Goal: Task Accomplishment & Management: Manage account settings

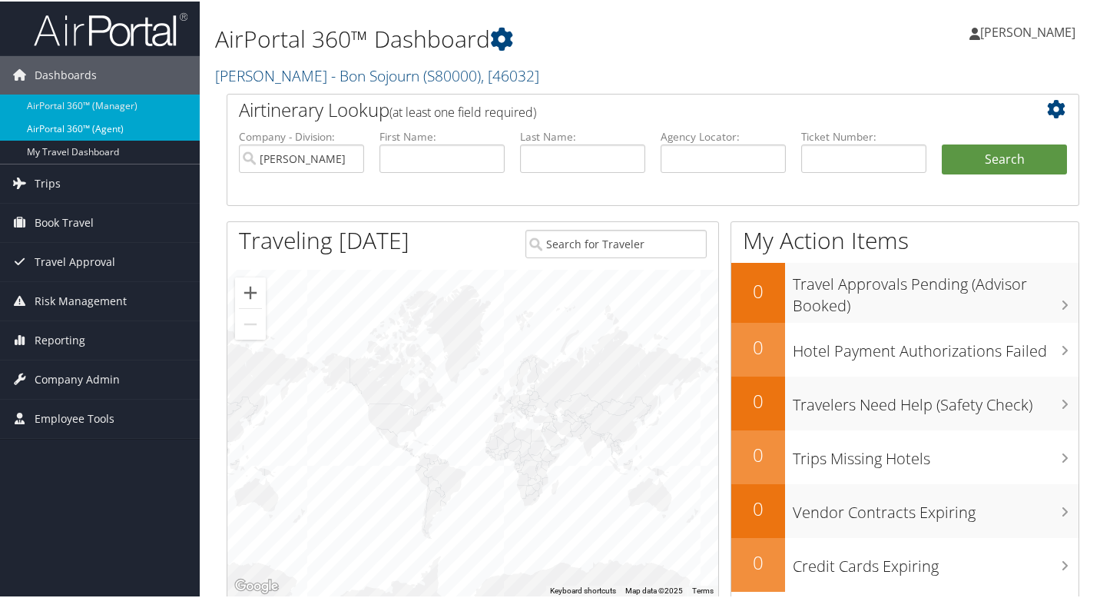
click at [115, 128] on link "AirPortal 360™ (Agent)" at bounding box center [100, 127] width 200 height 23
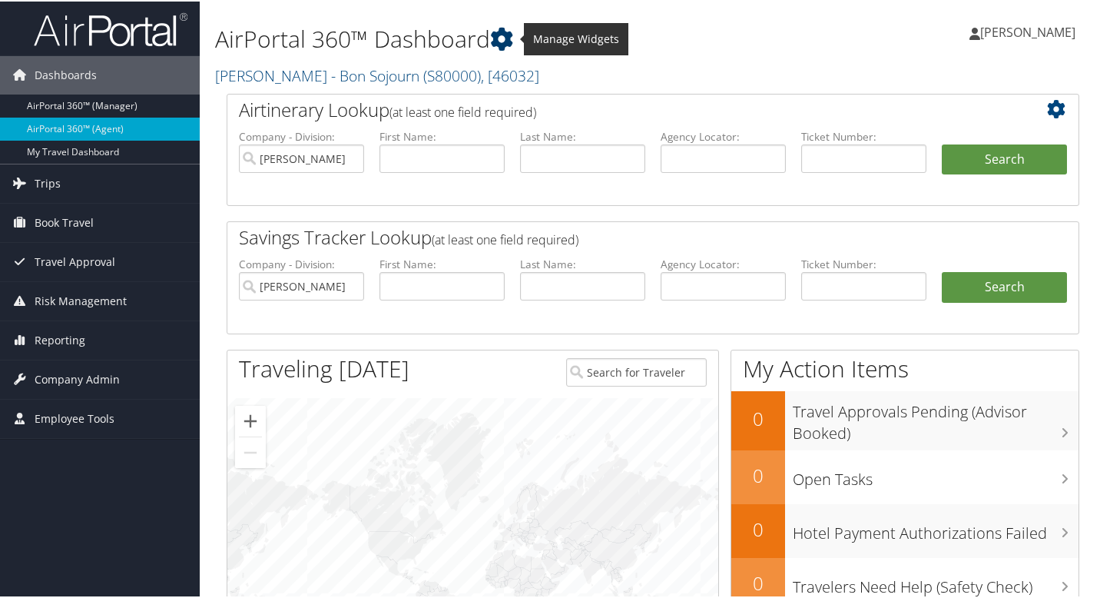
click at [504, 36] on icon at bounding box center [501, 37] width 23 height 23
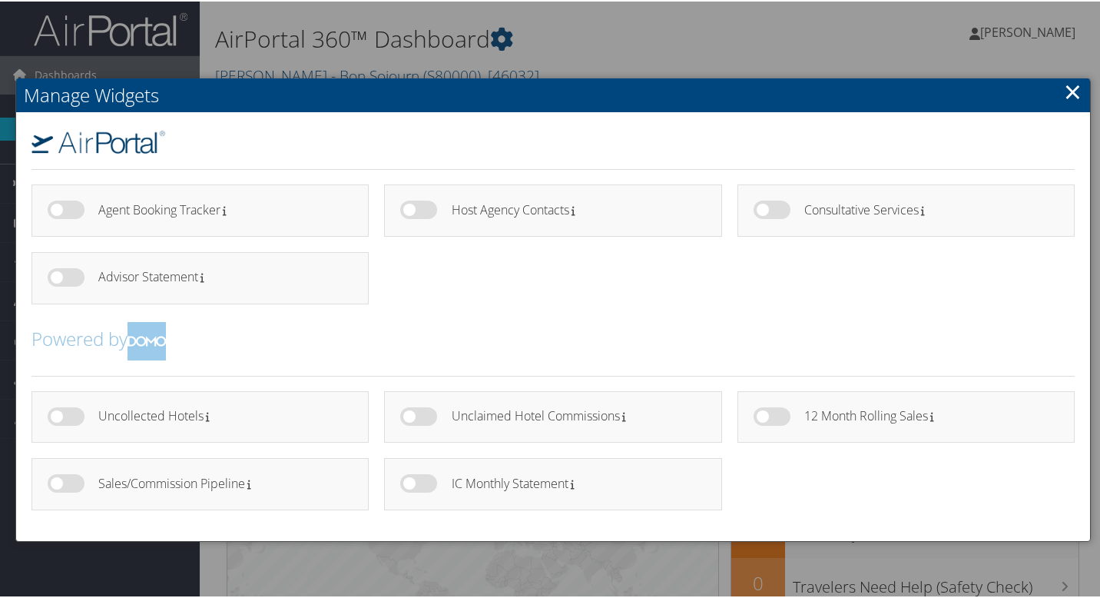
click at [584, 288] on ul "Agent Booking Tracker Host Agency Contacts" at bounding box center [553, 250] width 1059 height 134
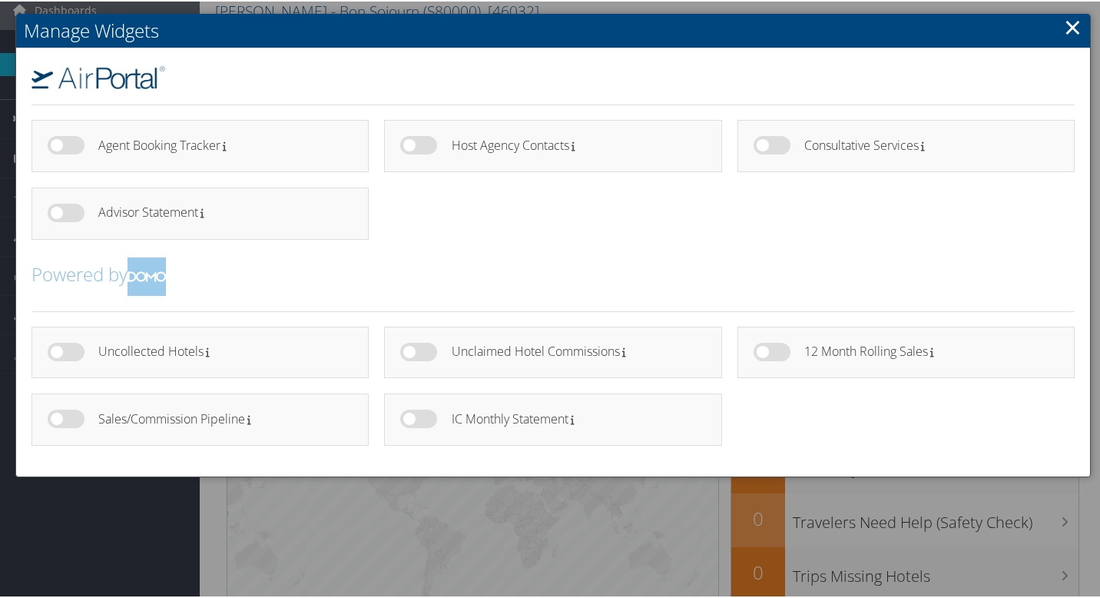
scroll to position [63, 0]
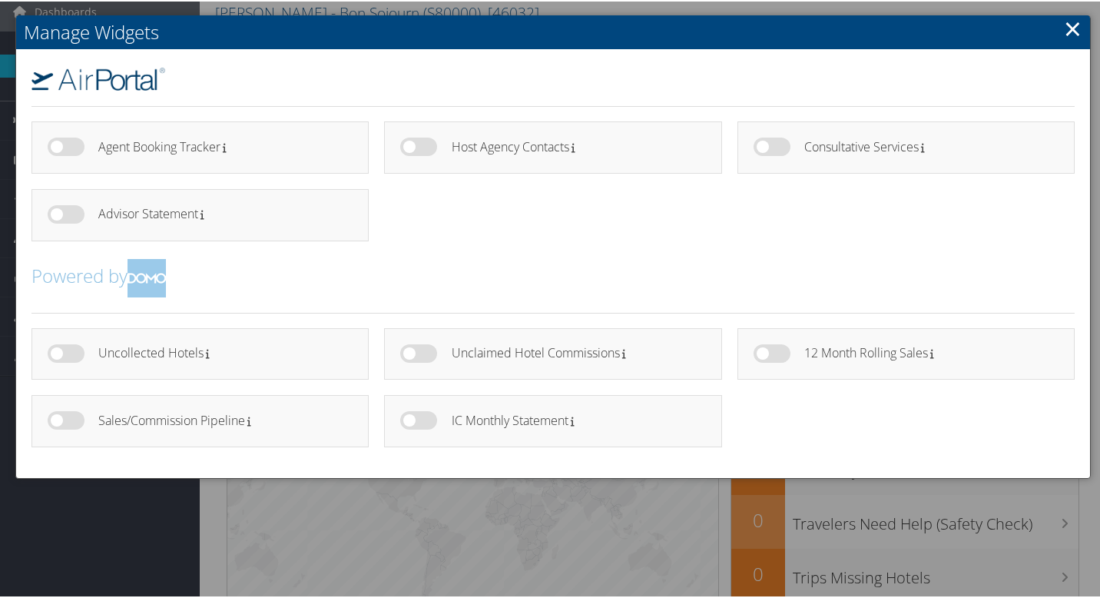
drag, startPoint x: 405, startPoint y: 352, endPoint x: 466, endPoint y: 350, distance: 60.7
click at [466, 350] on div "Unclaimed Hotel Commissions" at bounding box center [552, 353] width 337 height 52
drag, startPoint x: 403, startPoint y: 351, endPoint x: 432, endPoint y: 357, distance: 28.9
click at [432, 357] on label at bounding box center [418, 352] width 37 height 18
click at [418, 357] on input "checkbox" at bounding box center [413, 355] width 10 height 10
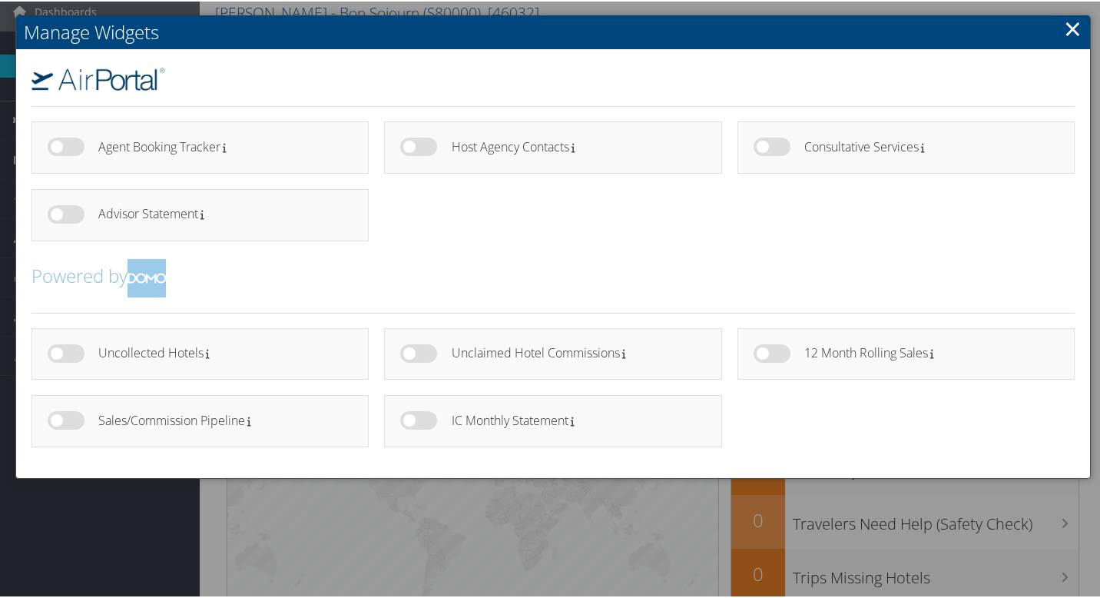
checkbox input "true"
click at [54, 420] on label at bounding box center [66, 419] width 37 height 18
click at [55, 420] on input "checkbox" at bounding box center [60, 421] width 10 height 10
checkbox input "true"
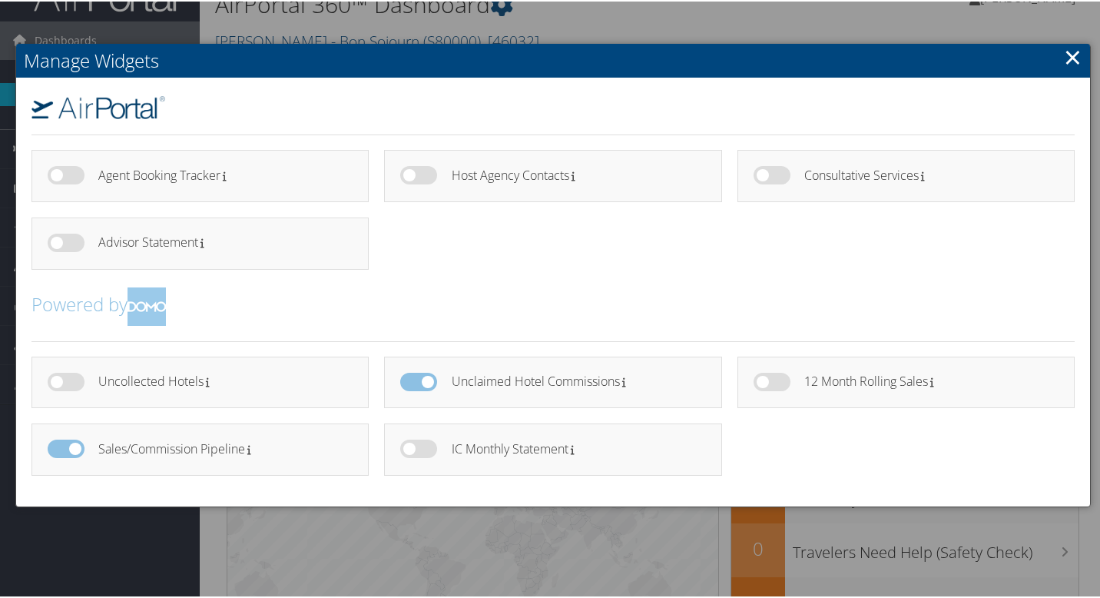
scroll to position [6, 0]
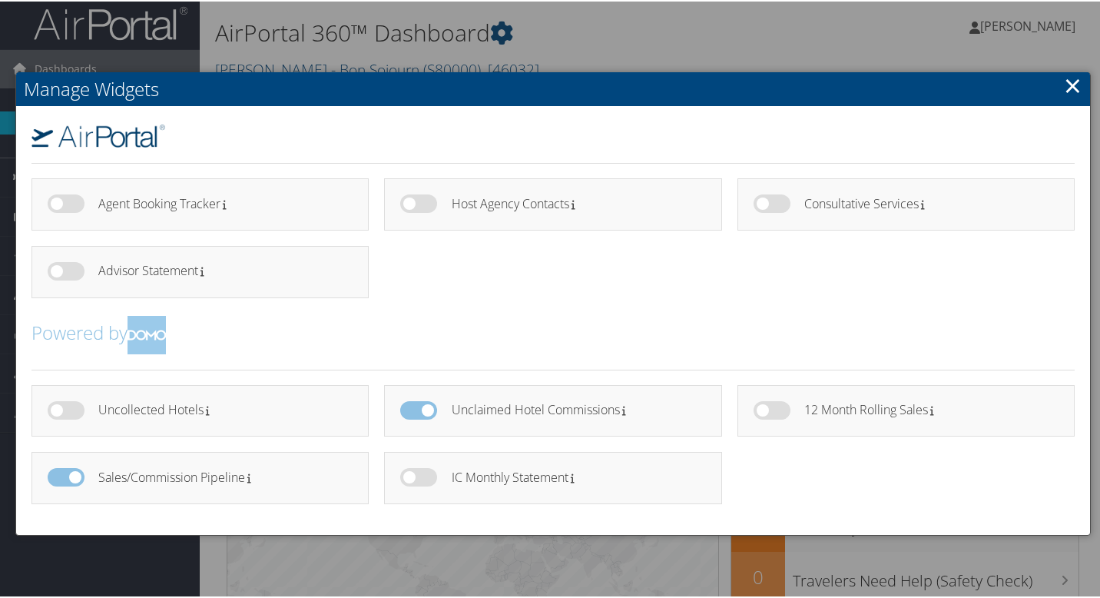
click at [1074, 82] on link "×" at bounding box center [1073, 83] width 18 height 31
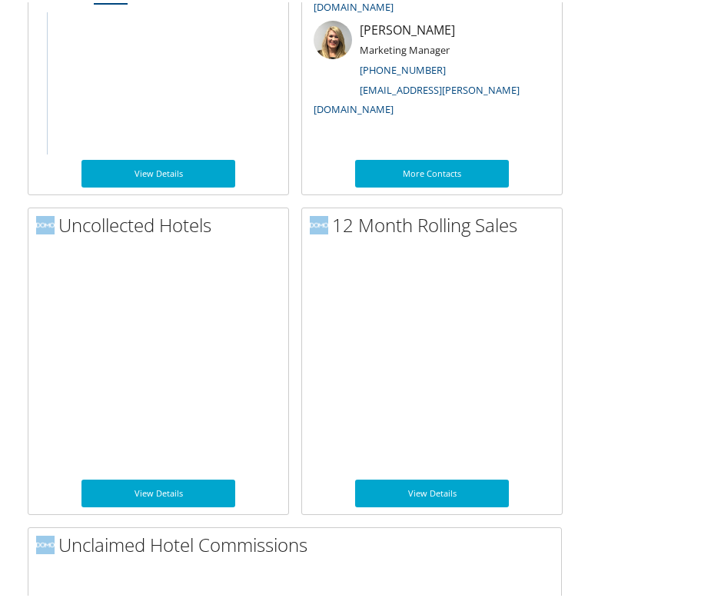
scroll to position [1742, 0]
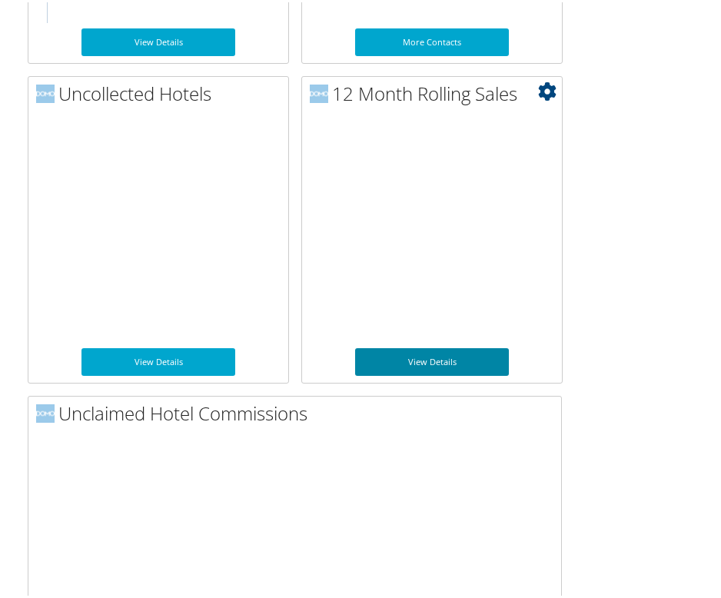
click at [428, 360] on link "View Details" at bounding box center [432, 360] width 154 height 28
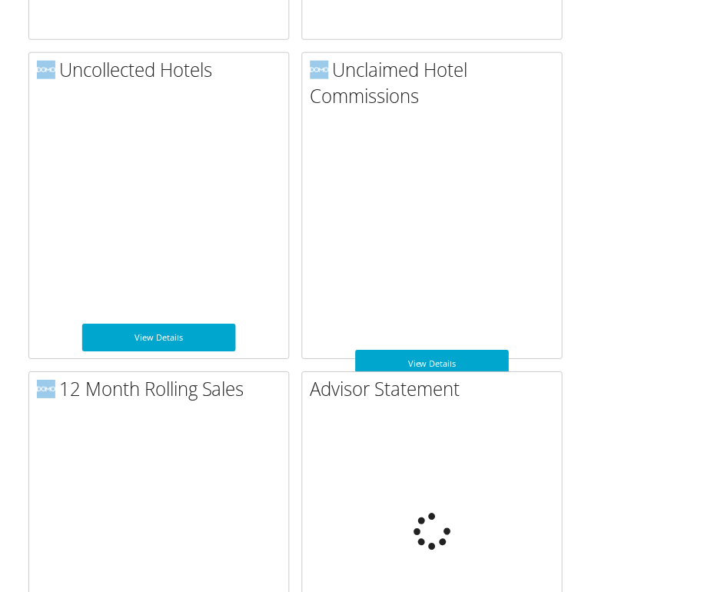
scroll to position [1742, 0]
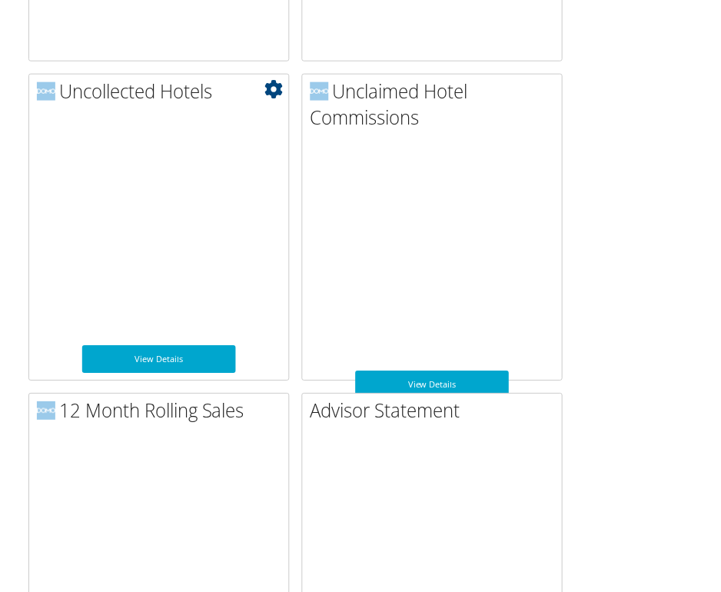
click at [269, 87] on icon at bounding box center [273, 89] width 18 height 18
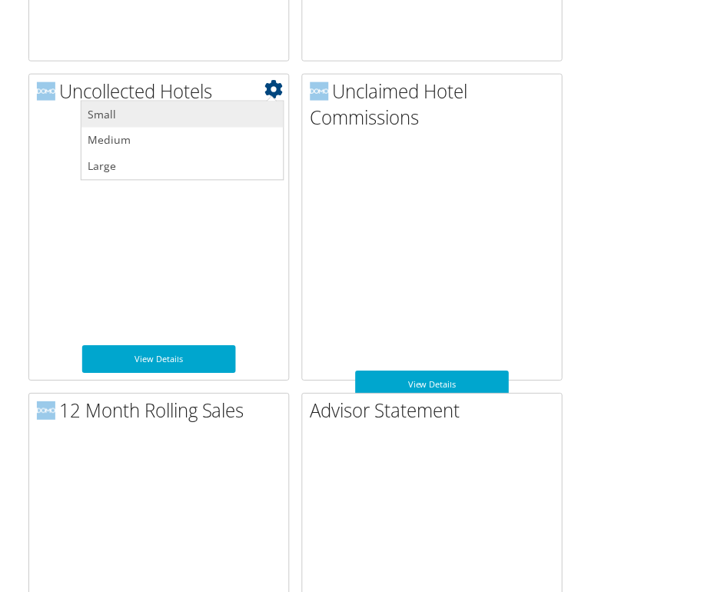
click at [263, 105] on link "Small" at bounding box center [182, 114] width 202 height 26
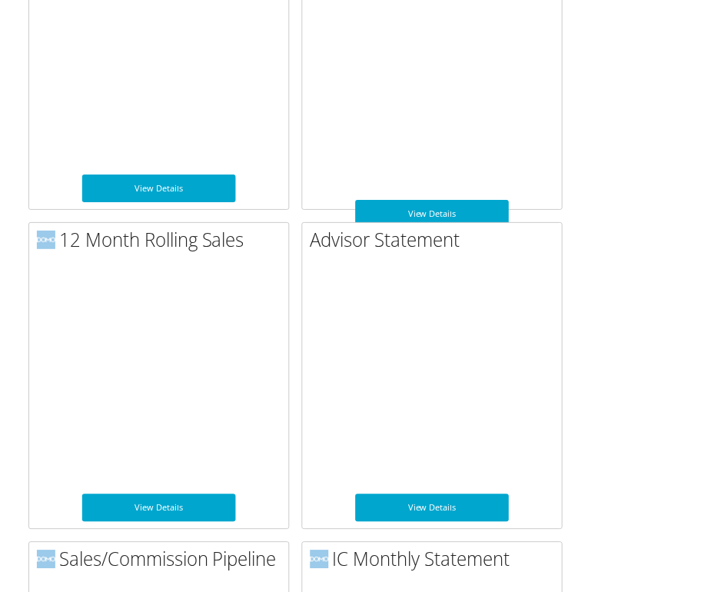
scroll to position [1757, 0]
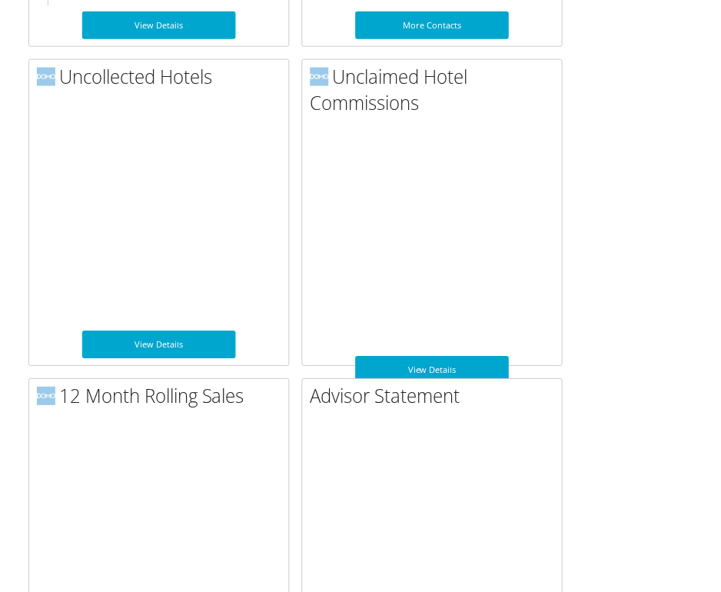
click at [544, 397] on h2 "Advisor Statement" at bounding box center [436, 396] width 252 height 26
click at [552, 401] on h2 "Advisor Statement" at bounding box center [436, 396] width 252 height 26
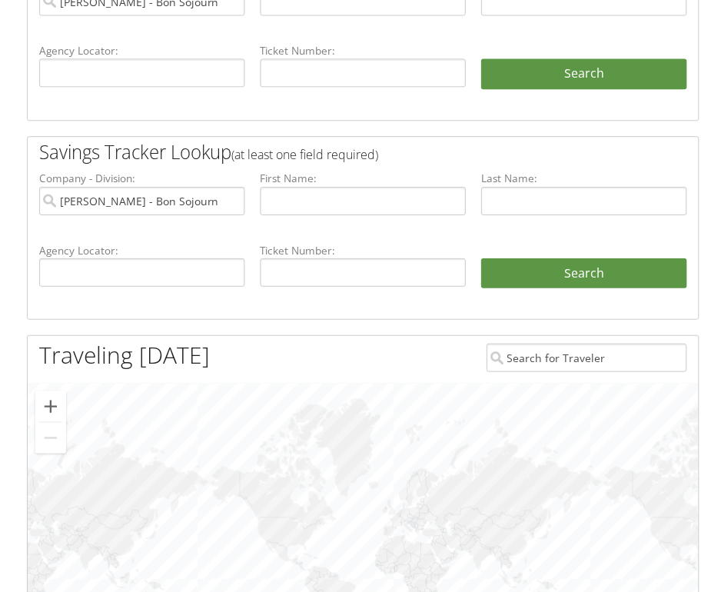
scroll to position [0, 1]
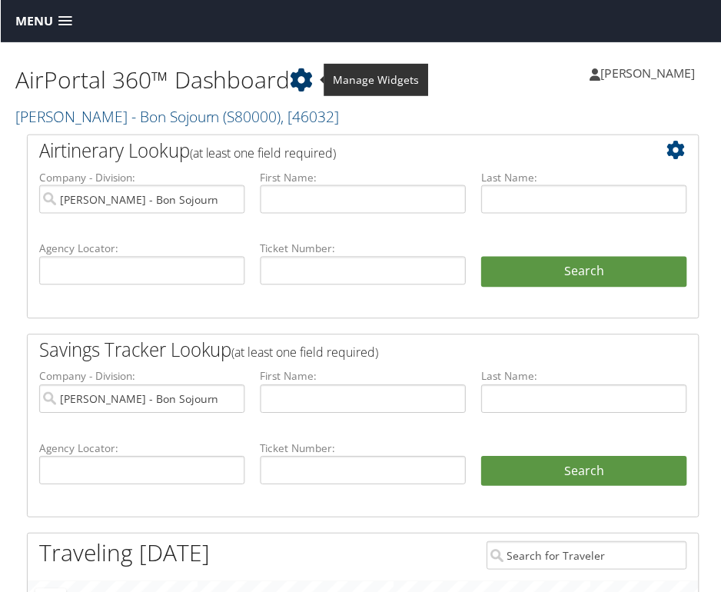
click at [308, 81] on icon at bounding box center [301, 79] width 23 height 23
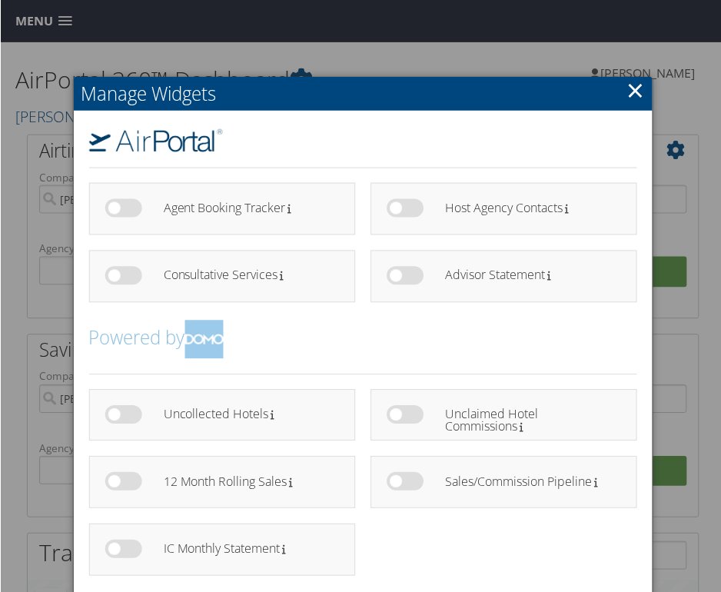
click at [393, 276] on label at bounding box center [405, 276] width 37 height 18
click at [394, 276] on input "checkbox" at bounding box center [399, 279] width 10 height 10
click at [408, 280] on label at bounding box center [405, 276] width 37 height 18
click at [404, 280] on input "checkbox" at bounding box center [399, 279] width 10 height 10
checkbox input "false"
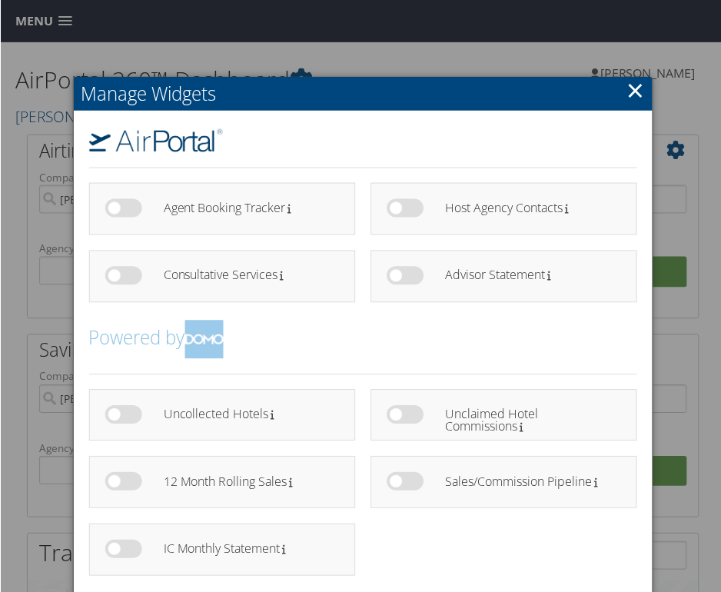
click at [118, 485] on label at bounding box center [123, 482] width 37 height 18
click at [118, 485] on input "checkbox" at bounding box center [117, 485] width 10 height 10
click at [130, 483] on label at bounding box center [123, 482] width 37 height 18
click at [122, 483] on input "checkbox" at bounding box center [117, 485] width 10 height 10
checkbox input "false"
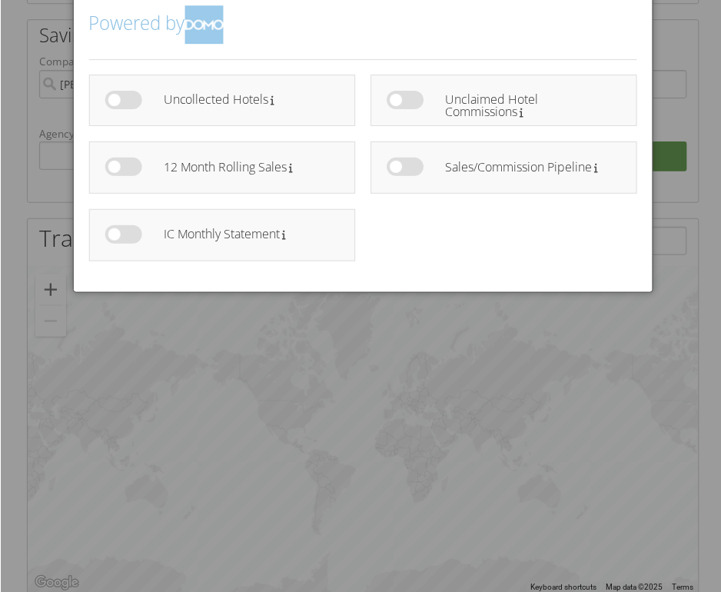
scroll to position [258, 1]
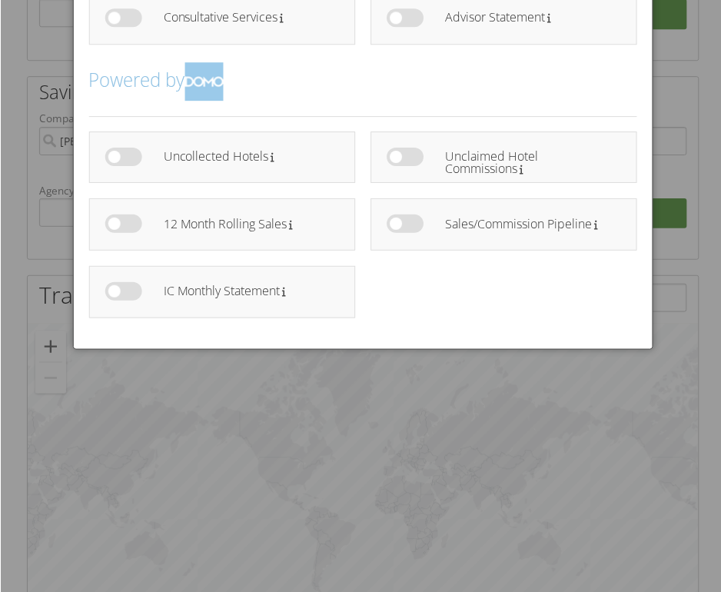
click at [393, 156] on label at bounding box center [405, 157] width 37 height 18
click at [394, 156] on input "checkbox" at bounding box center [399, 159] width 10 height 10
click at [413, 158] on label at bounding box center [405, 157] width 37 height 18
click at [404, 158] on input "checkbox" at bounding box center [399, 159] width 10 height 10
checkbox input "false"
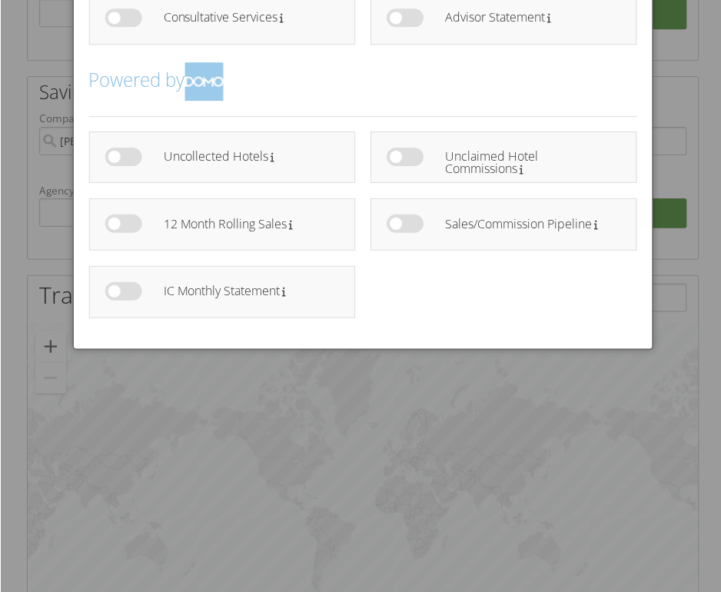
click at [112, 158] on label at bounding box center [123, 157] width 37 height 18
click at [112, 158] on input "checkbox" at bounding box center [117, 159] width 10 height 10
click at [134, 157] on label at bounding box center [123, 157] width 37 height 18
click at [122, 157] on input "checkbox" at bounding box center [117, 159] width 10 height 10
checkbox input "false"
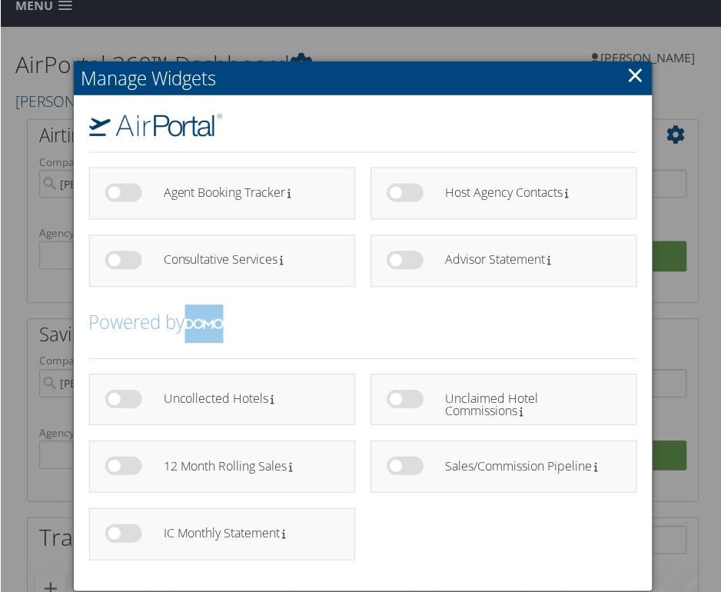
scroll to position [12, 1]
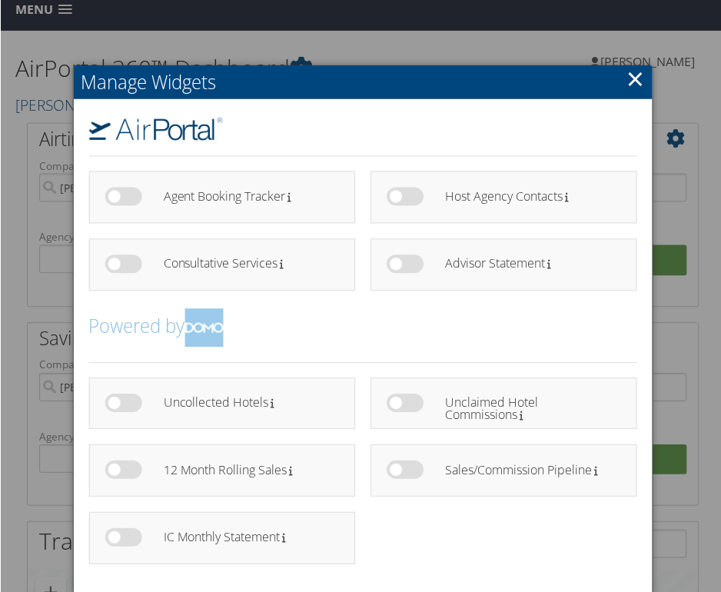
click at [629, 78] on link "×" at bounding box center [635, 78] width 18 height 31
